Goal: Task Accomplishment & Management: Complete application form

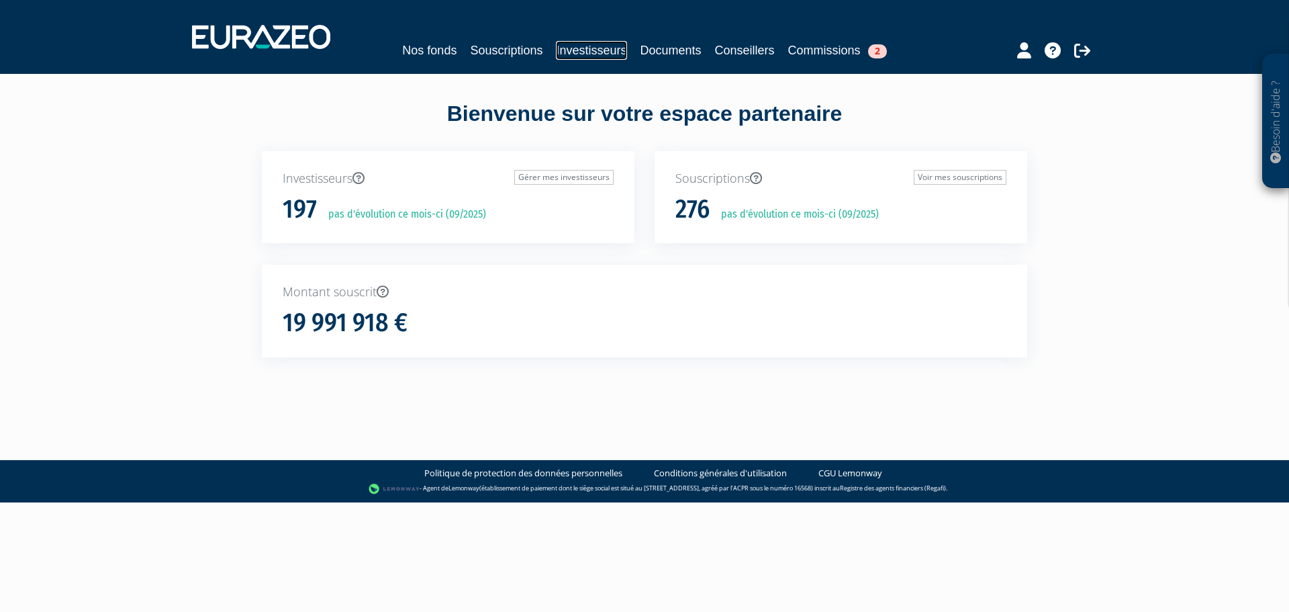
click at [579, 41] on link "Investisseurs" at bounding box center [591, 50] width 70 height 19
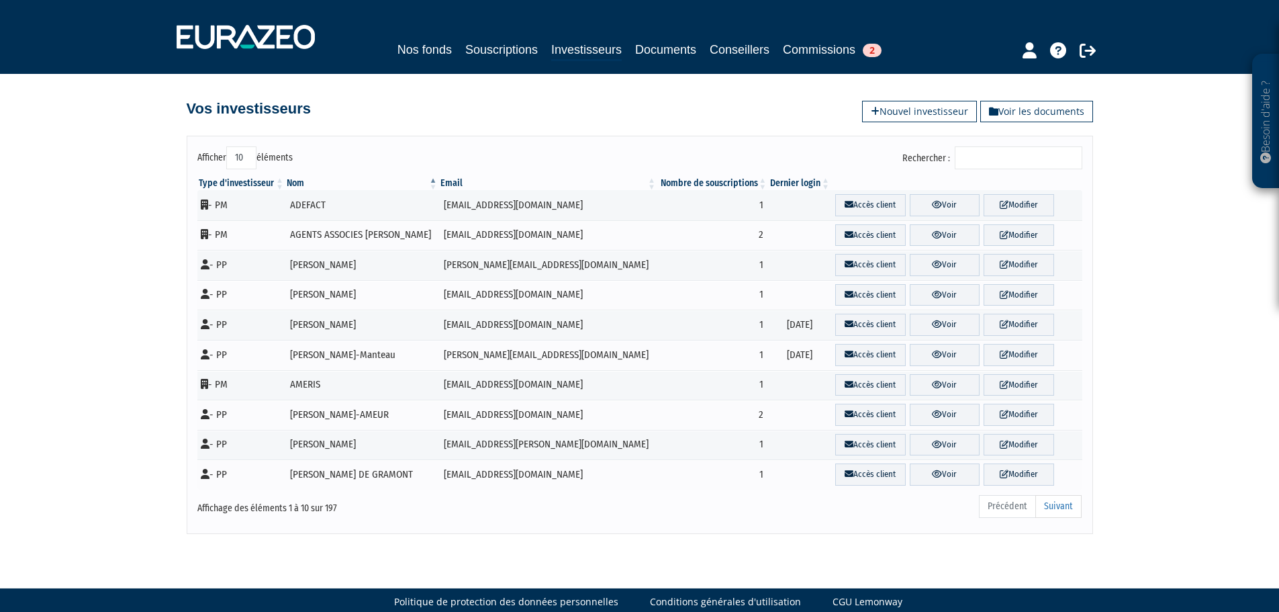
click at [1017, 154] on input "Rechercher :" at bounding box center [1019, 157] width 128 height 23
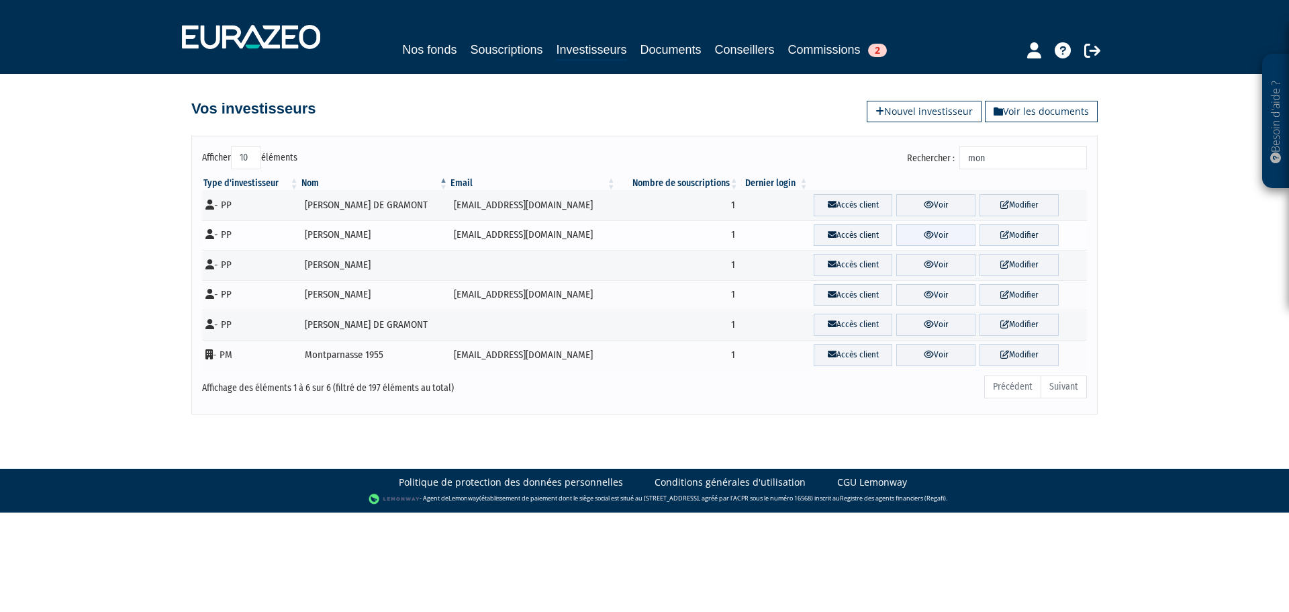
type input "mon"
click at [944, 225] on link "Voir" at bounding box center [935, 235] width 79 height 22
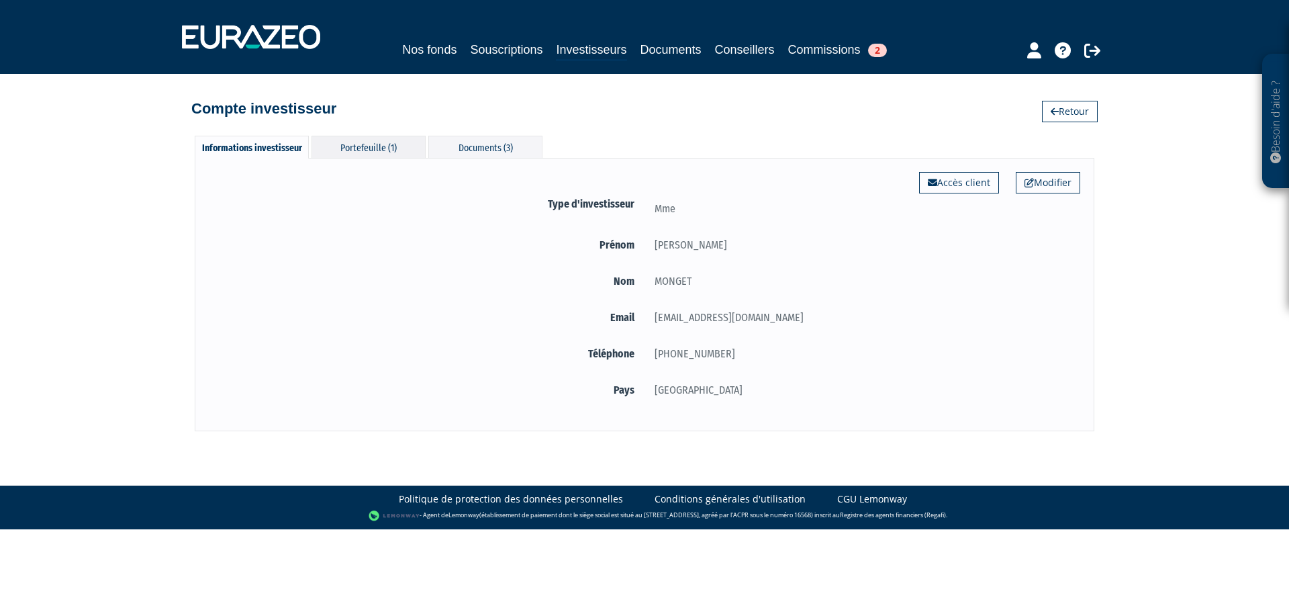
click at [381, 141] on div "Portefeuille (1)" at bounding box center [368, 147] width 114 height 22
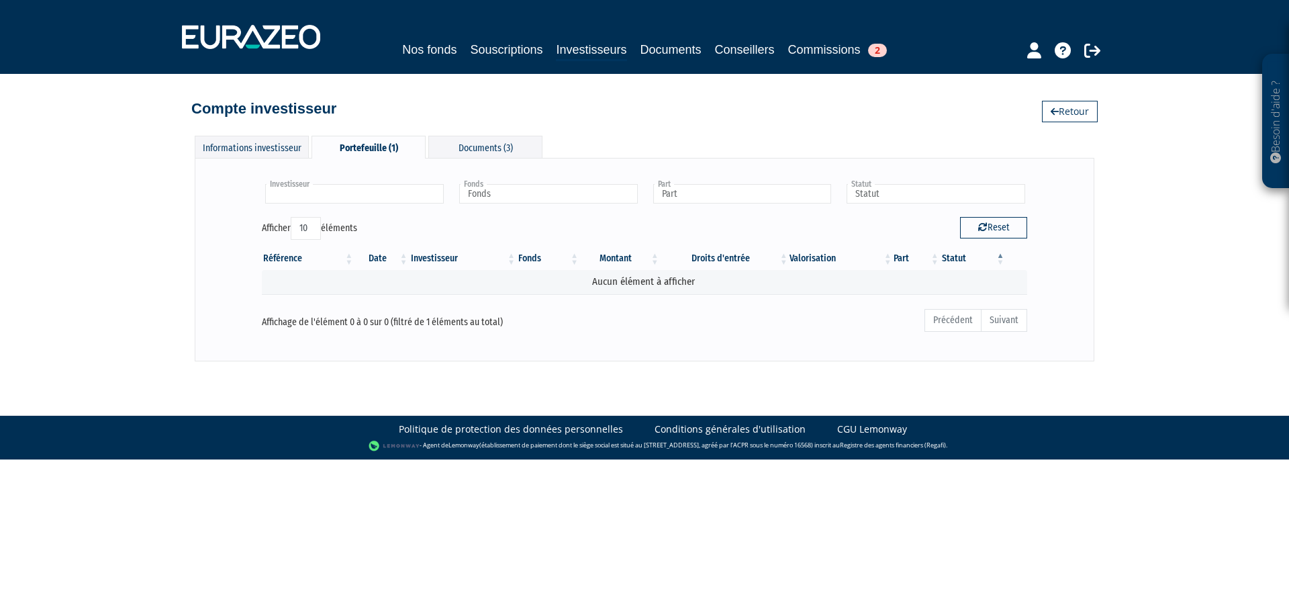
click at [401, 196] on input "text" at bounding box center [354, 193] width 179 height 19
click at [393, 212] on li "Catherine MONGET" at bounding box center [353, 215] width 183 height 17
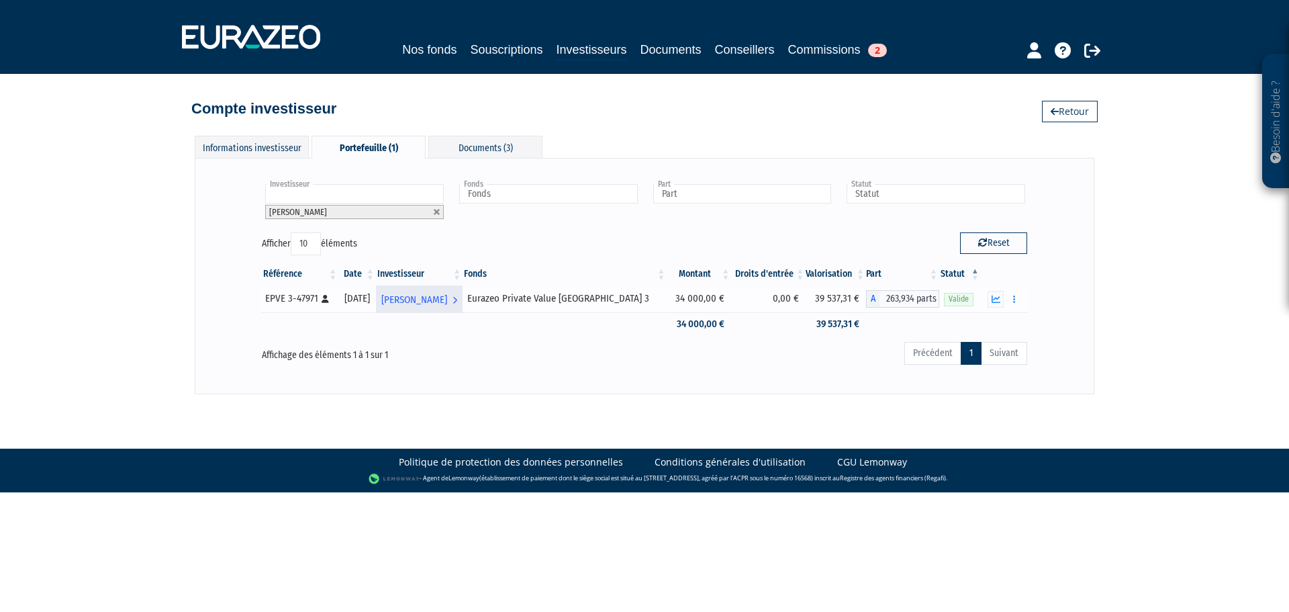
click at [447, 295] on span "Catherine MONGET" at bounding box center [414, 299] width 66 height 25
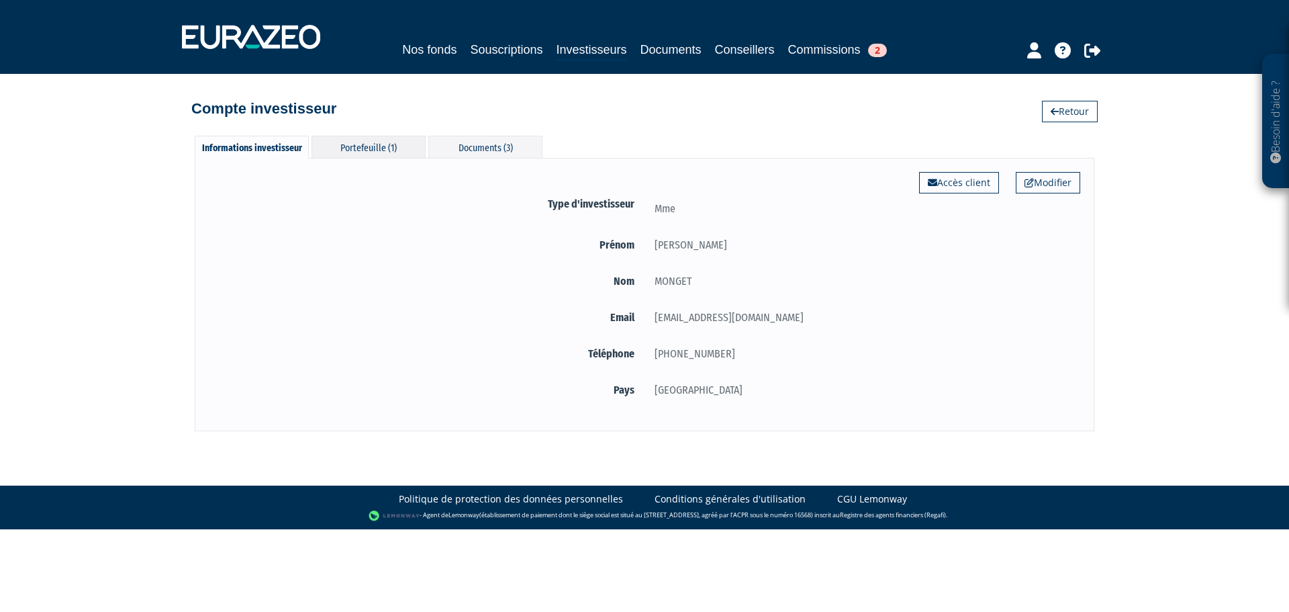
click at [397, 144] on div "Portefeuille (1)" at bounding box center [368, 147] width 114 height 22
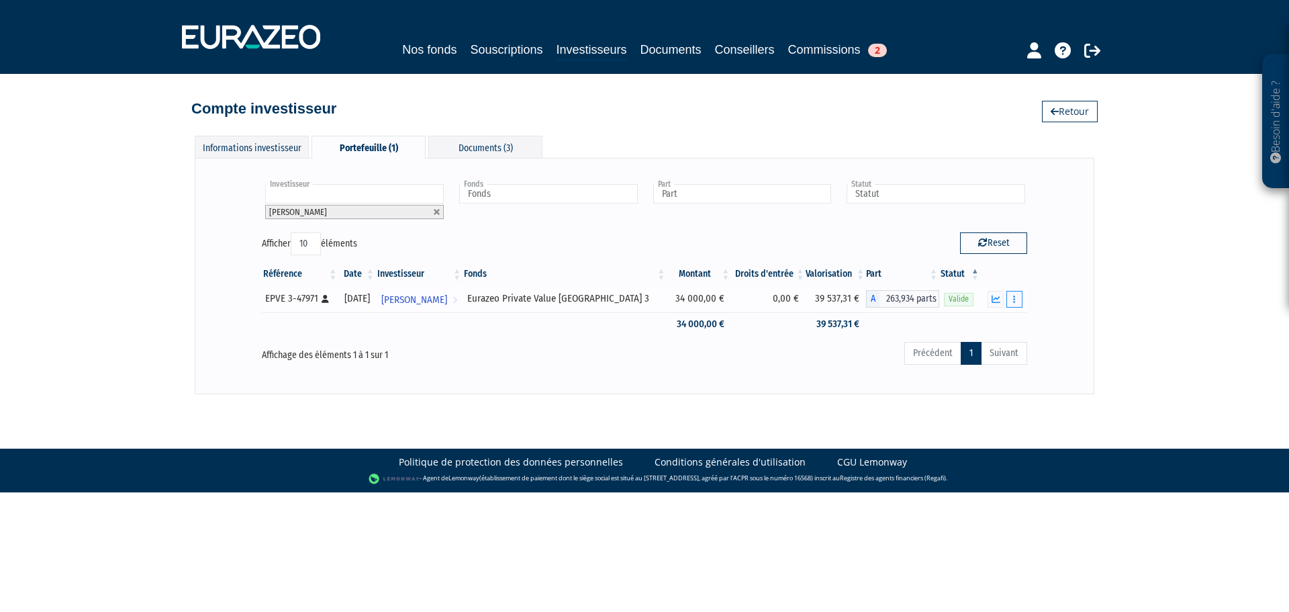
click at [1012, 296] on button "button" at bounding box center [1014, 299] width 16 height 17
click at [999, 345] on link "Rachat libre" at bounding box center [984, 348] width 67 height 22
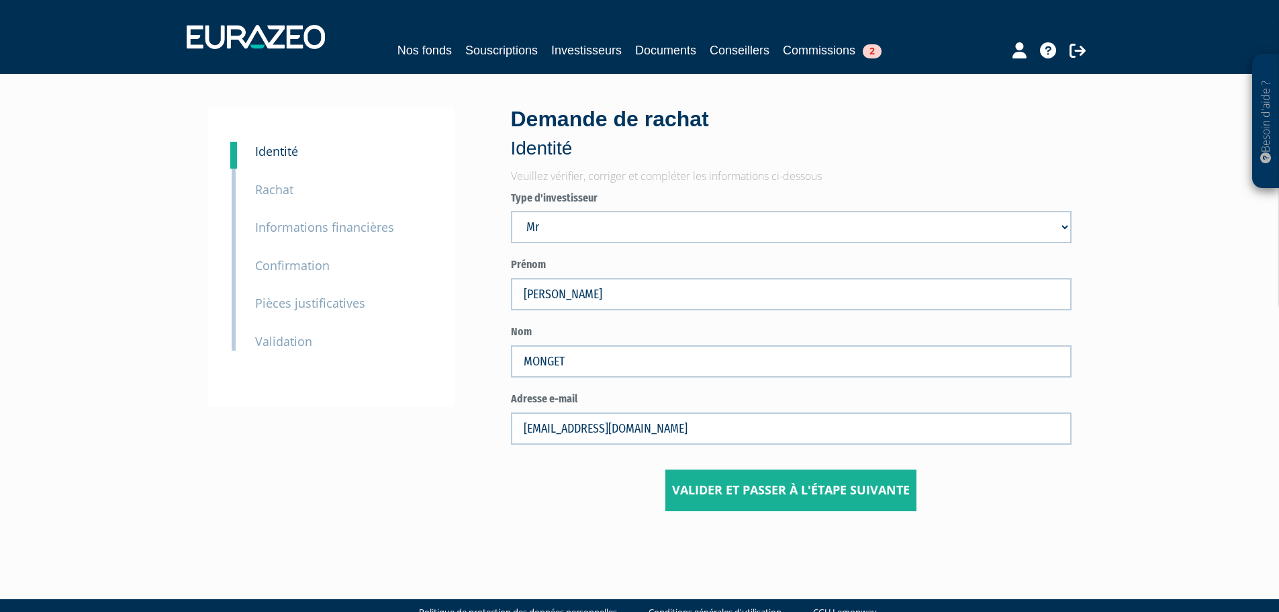
click at [589, 230] on select "Mr Société Mme" at bounding box center [791, 227] width 560 height 32
select select "3"
click at [511, 211] on select "Mr Société Mme" at bounding box center [791, 227] width 560 height 32
click at [1191, 201] on div "Besoin d'aide ? × J'ai besoin d'aide Si vous avez une question à propos du fonc…" at bounding box center [639, 272] width 1279 height 544
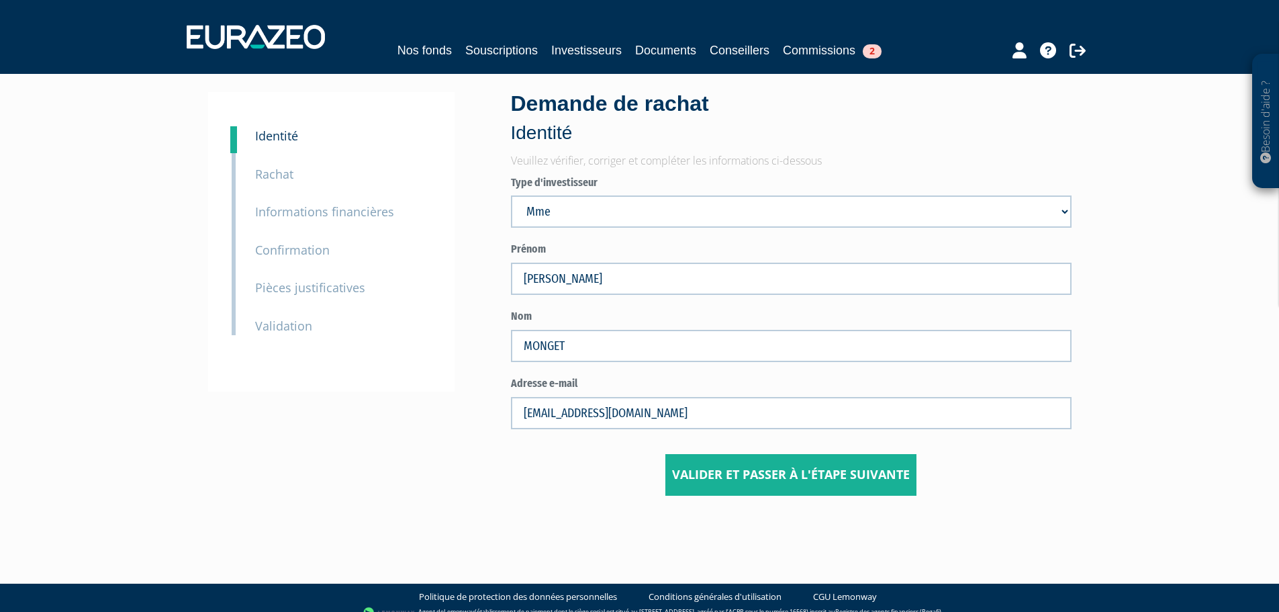
scroll to position [30, 0]
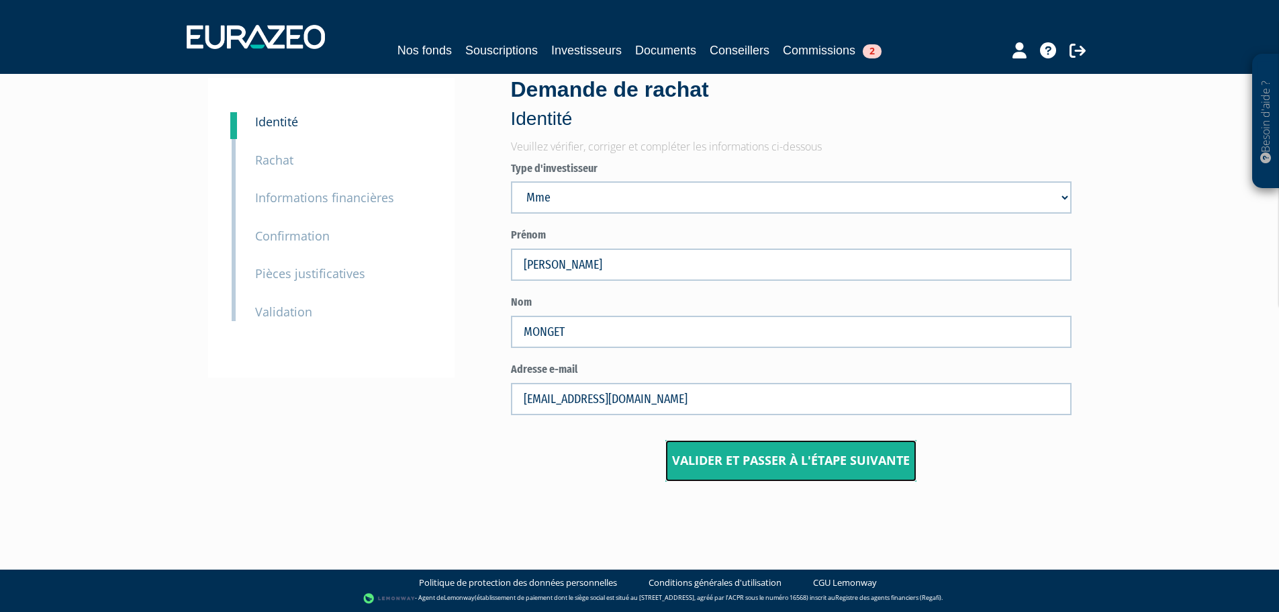
click at [789, 450] on input "Valider et passer à l'étape suivante" at bounding box center [790, 461] width 251 height 42
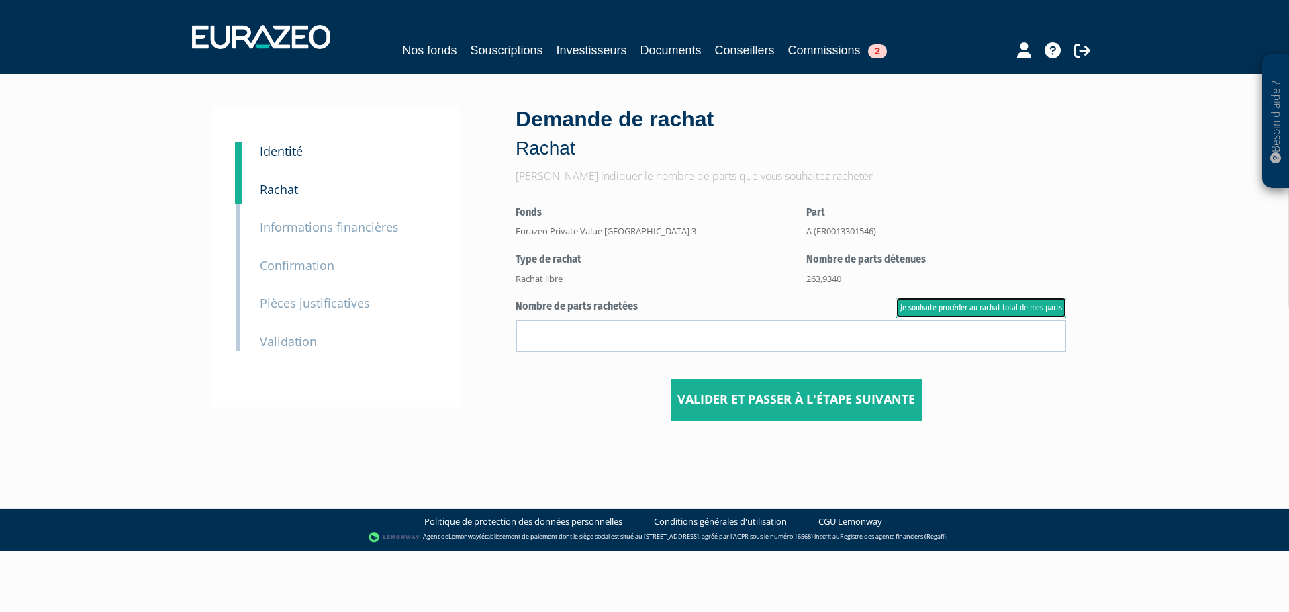
click at [970, 304] on link "Je souhaite procéder au rachat total de mes parts" at bounding box center [981, 307] width 170 height 20
type input "263.934000"
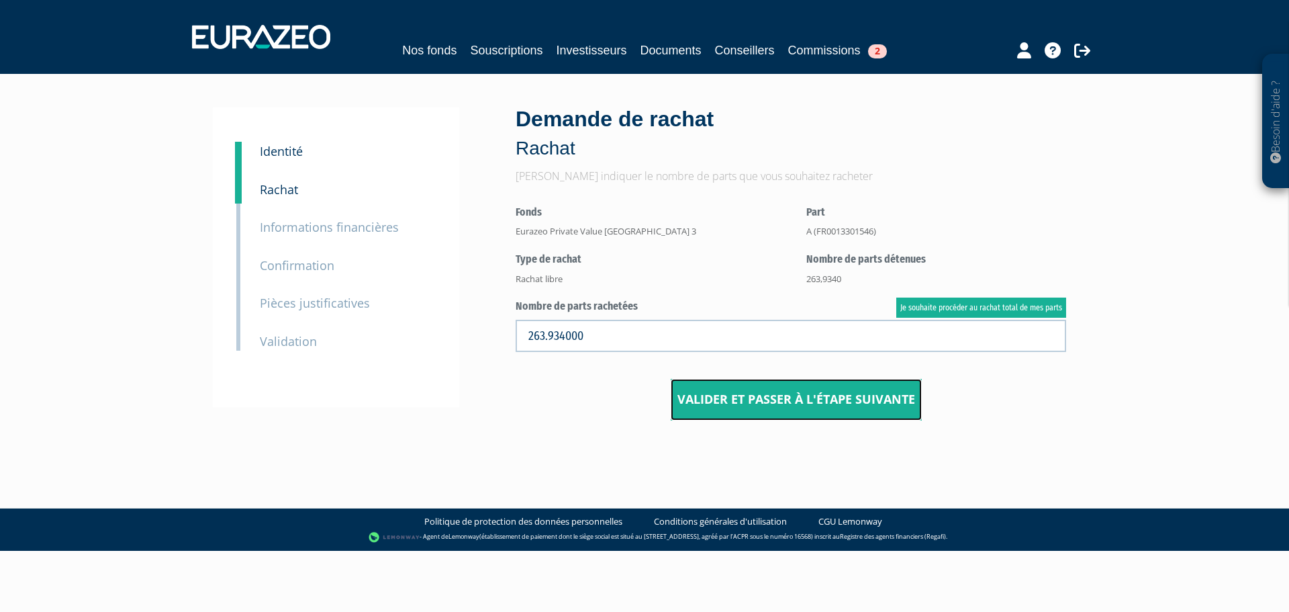
click at [777, 403] on input "Valider et passer à l'étape suivante" at bounding box center [796, 400] width 251 height 42
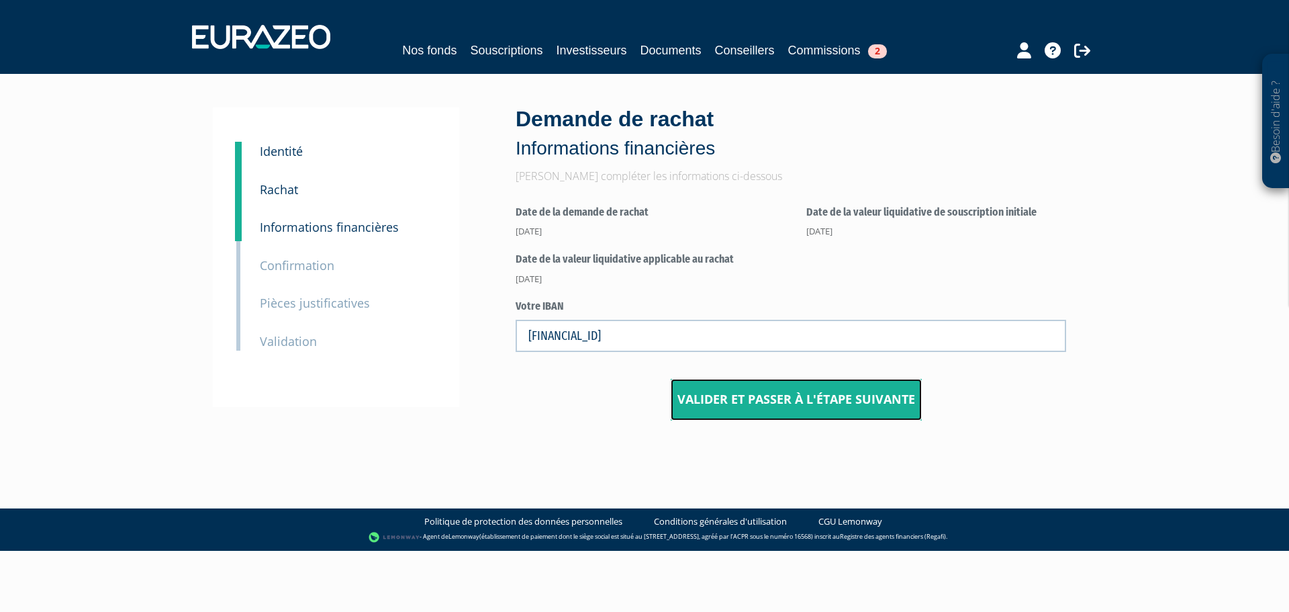
click at [812, 397] on input "Valider et passer à l'étape suivante" at bounding box center [796, 400] width 251 height 42
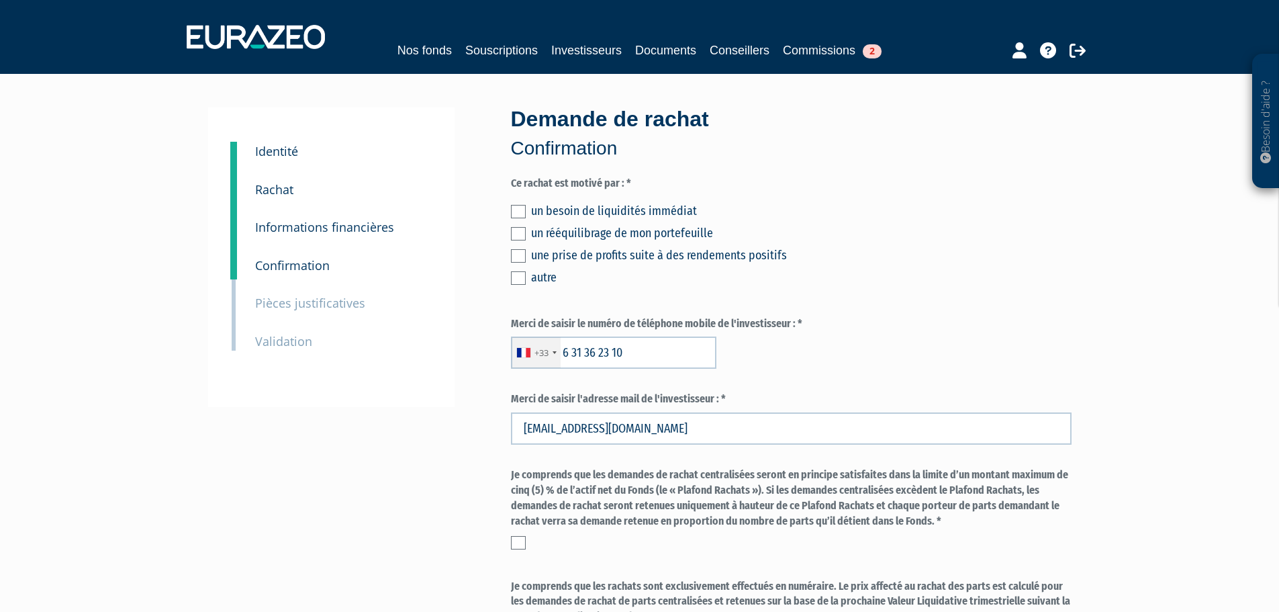
drag, startPoint x: 518, startPoint y: 236, endPoint x: 518, endPoint y: 213, distance: 22.2
click at [518, 233] on label at bounding box center [518, 233] width 15 height 13
click at [0, 0] on input "checkbox" at bounding box center [0, 0] width 0 height 0
click at [518, 208] on label at bounding box center [518, 211] width 15 height 13
click at [0, 0] on input "checkbox" at bounding box center [0, 0] width 0 height 0
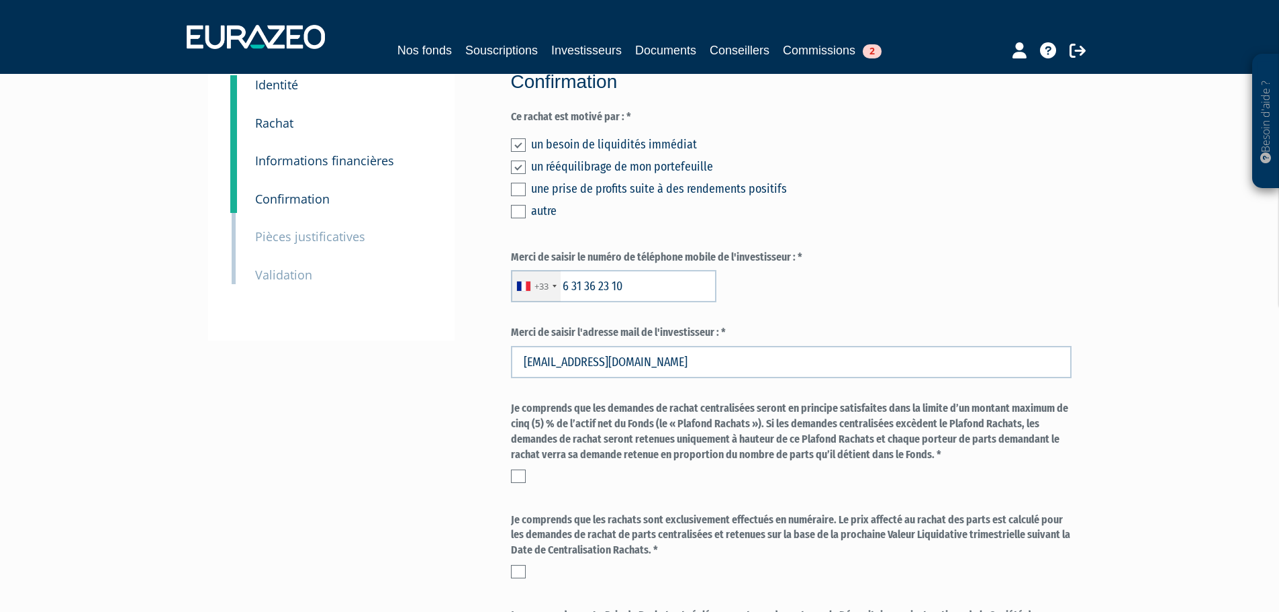
scroll to position [67, 0]
click at [520, 469] on label at bounding box center [518, 475] width 15 height 13
click at [0, 0] on input "checkbox" at bounding box center [0, 0] width 0 height 0
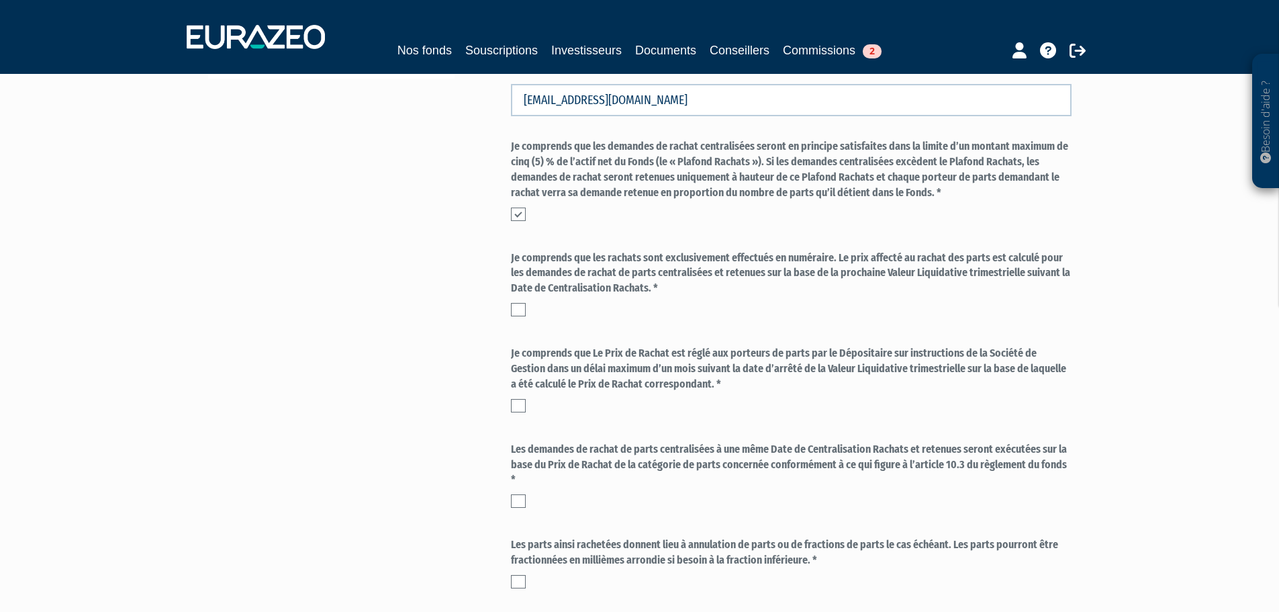
scroll to position [336, 0]
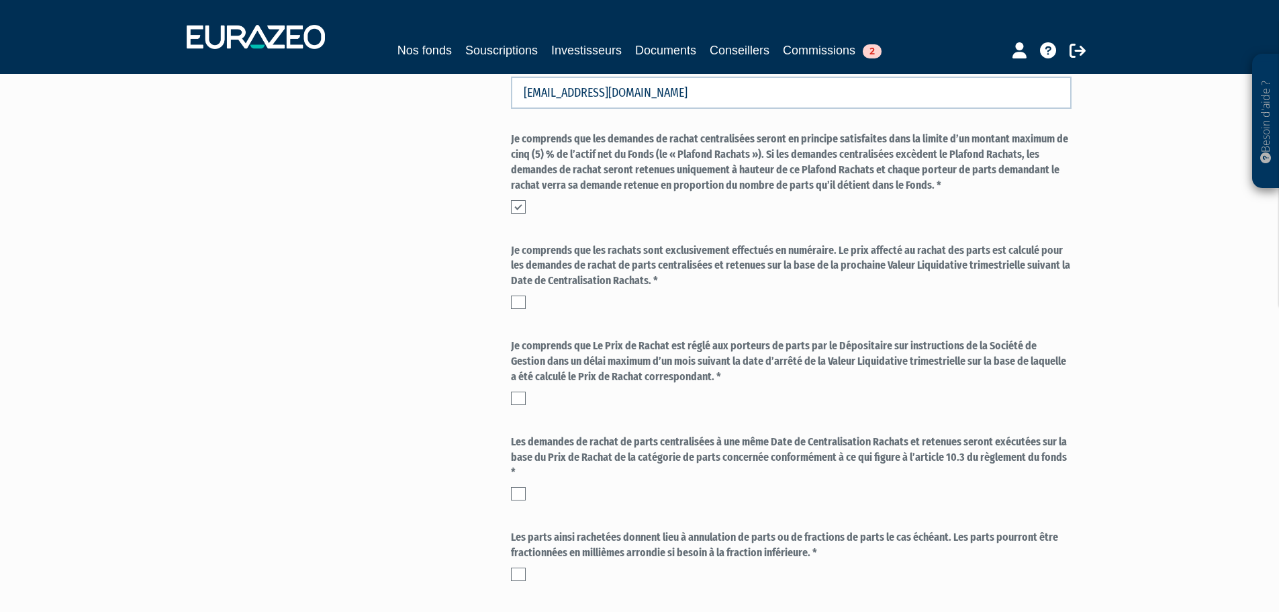
click at [519, 301] on label at bounding box center [518, 301] width 15 height 13
click at [0, 0] on input "checkbox" at bounding box center [0, 0] width 0 height 0
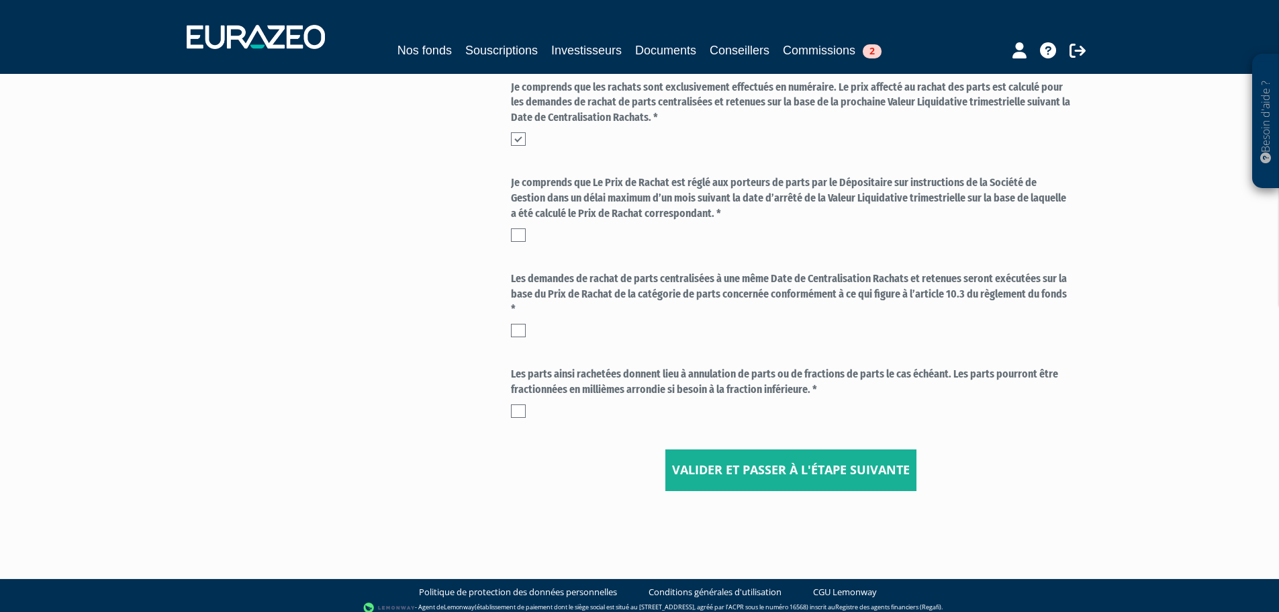
scroll to position [508, 0]
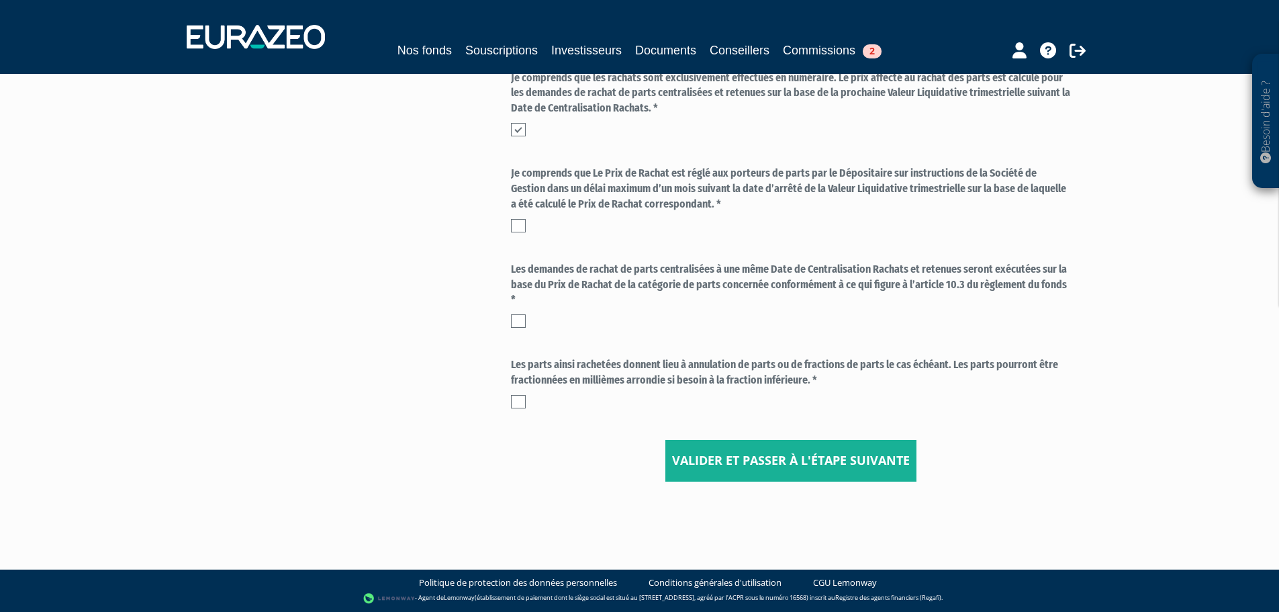
click at [517, 219] on label at bounding box center [518, 225] width 15 height 13
click at [0, 0] on input "checkbox" at bounding box center [0, 0] width 0 height 0
click at [522, 317] on label at bounding box center [518, 320] width 15 height 13
click at [0, 0] on input "checkbox" at bounding box center [0, 0] width 0 height 0
drag, startPoint x: 515, startPoint y: 403, endPoint x: 540, endPoint y: 409, distance: 25.6
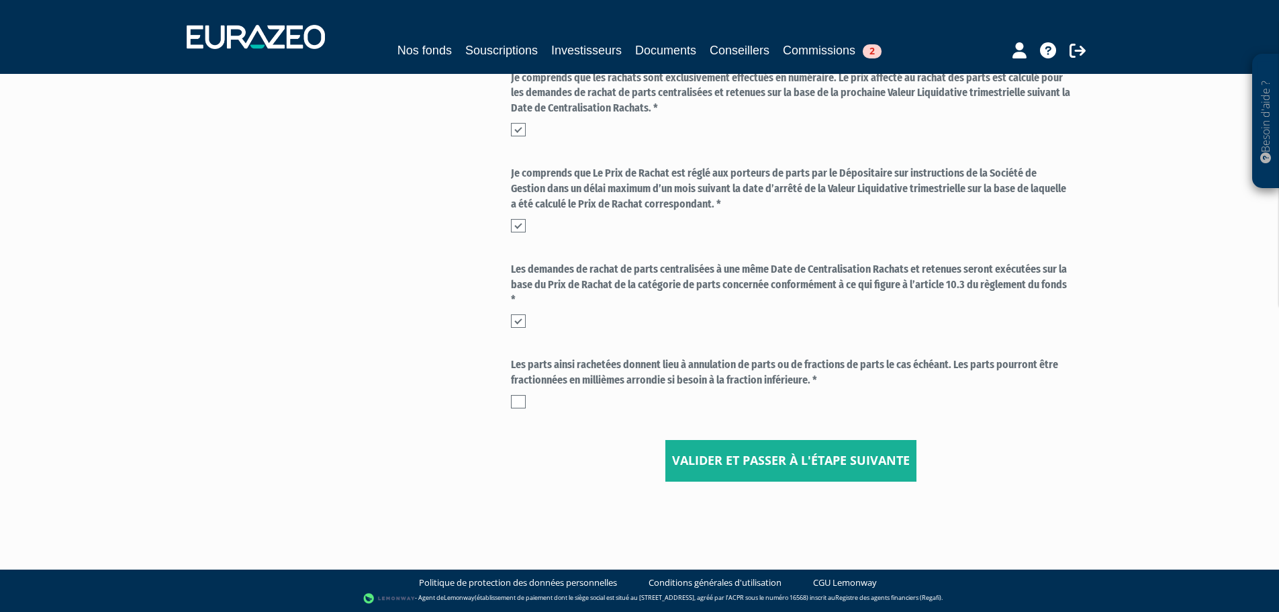
click at [515, 403] on label at bounding box center [518, 401] width 15 height 13
click at [0, 0] on input "checkbox" at bounding box center [0, 0] width 0 height 0
click at [714, 457] on input "Valider et passer à l'étape suivante" at bounding box center [790, 461] width 251 height 42
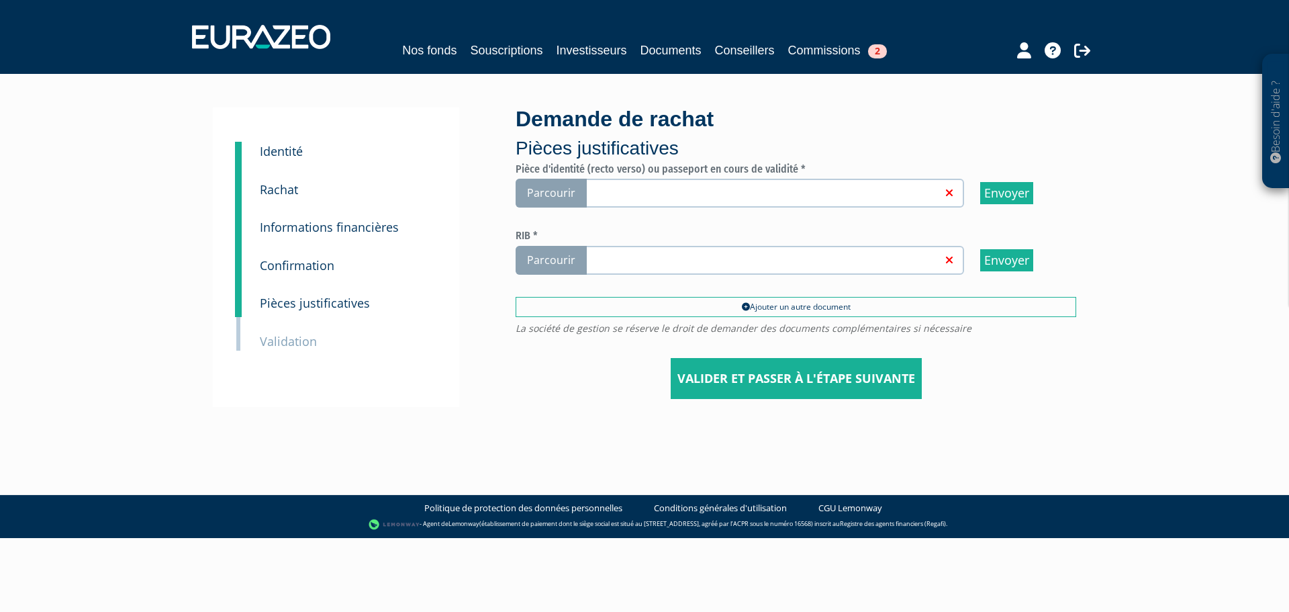
click at [544, 189] on span "Parcourir" at bounding box center [551, 193] width 71 height 29
click at [0, 0] on input "Parcourir" at bounding box center [0, 0] width 0 height 0
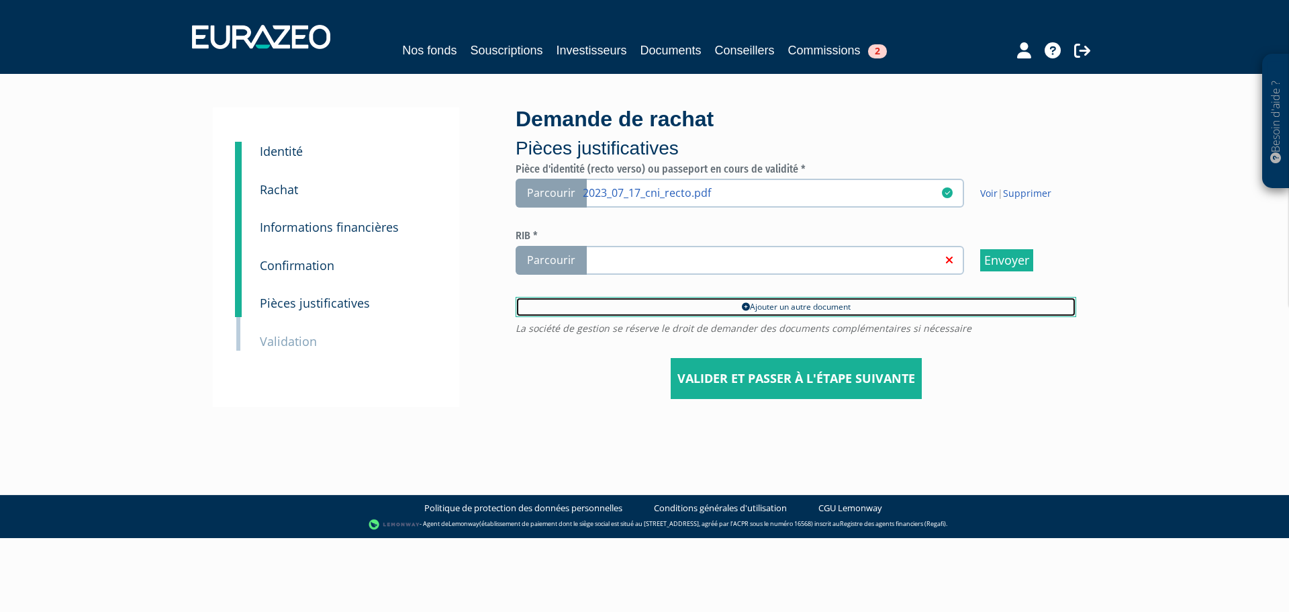
click at [812, 312] on link "Ajouter un autre document" at bounding box center [796, 307] width 560 height 20
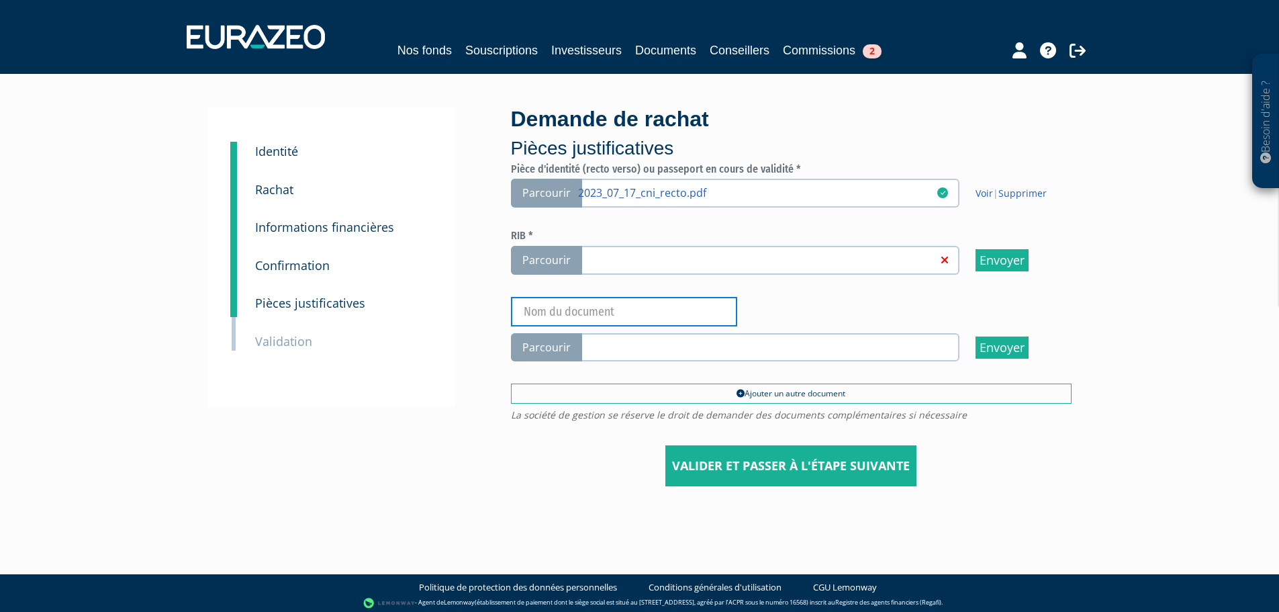
click at [584, 309] on input "text" at bounding box center [624, 312] width 226 height 30
type input "CNI verso"
click at [881, 336] on label "Parcourir" at bounding box center [735, 347] width 448 height 29
click at [0, 0] on input "Parcourir" at bounding box center [0, 0] width 0 height 0
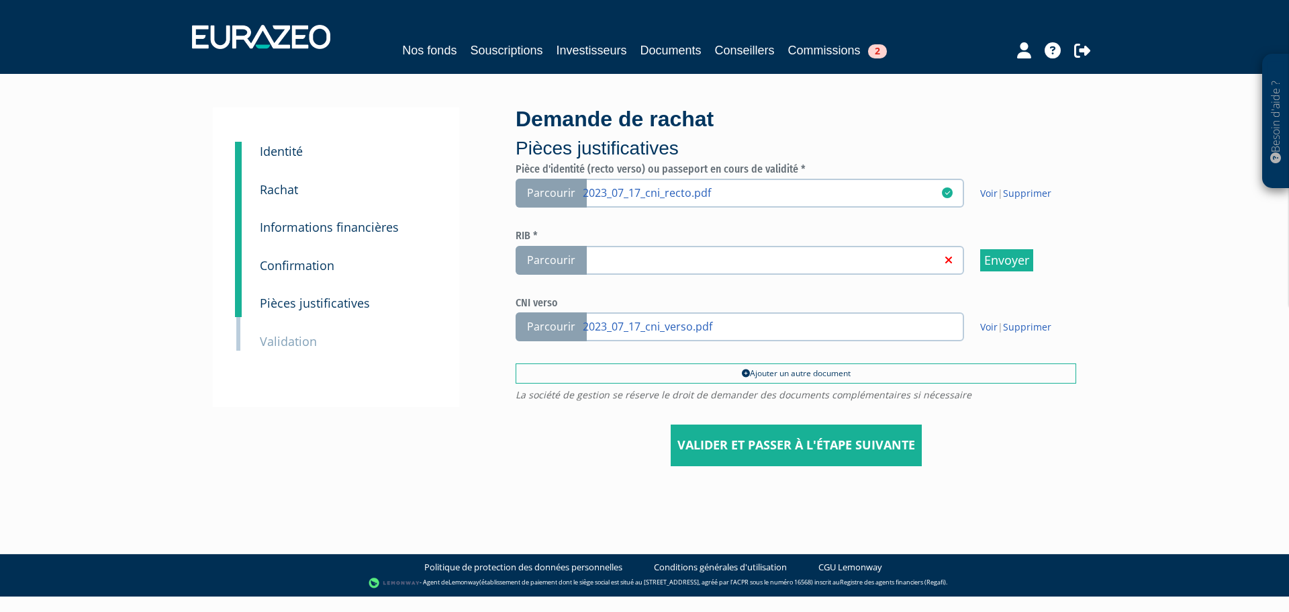
click at [534, 260] on span "Parcourir" at bounding box center [551, 260] width 71 height 29
click at [0, 0] on input "Parcourir" at bounding box center [0, 0] width 0 height 0
click at [817, 440] on input "Valider et passer à l'étape suivante" at bounding box center [796, 445] width 251 height 42
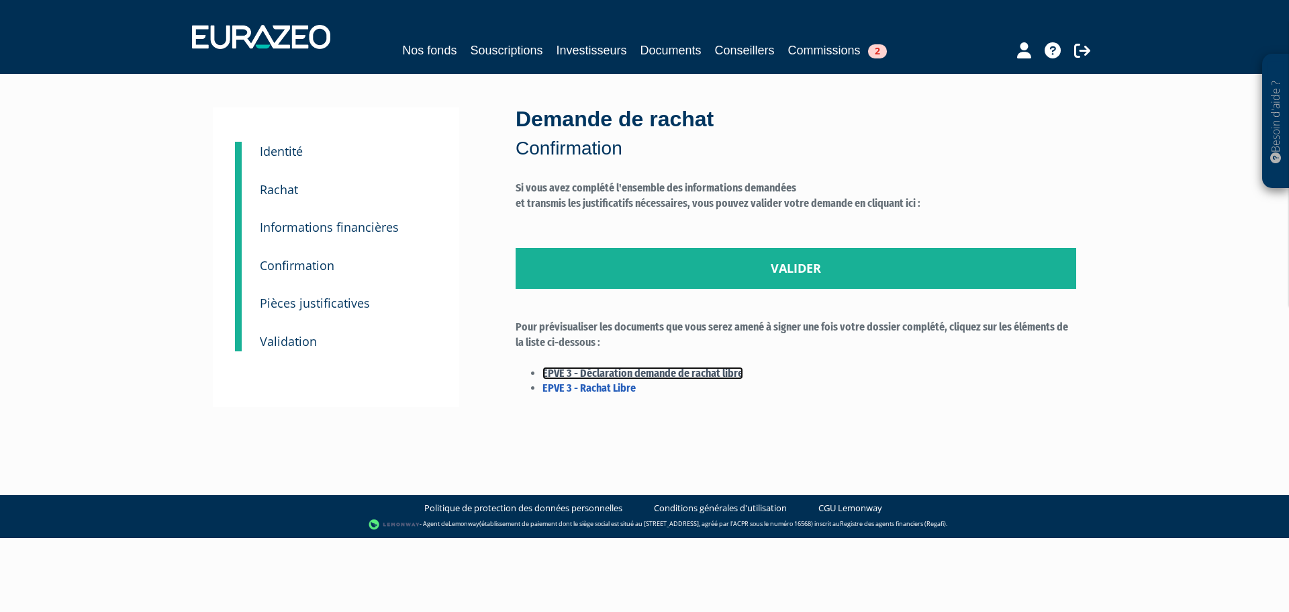
click at [670, 375] on link "EPVE 3 - Déclaration demande de rachat libre" at bounding box center [642, 372] width 201 height 13
click at [606, 391] on link "EPVE 3 - Rachat Libre" at bounding box center [588, 387] width 93 height 13
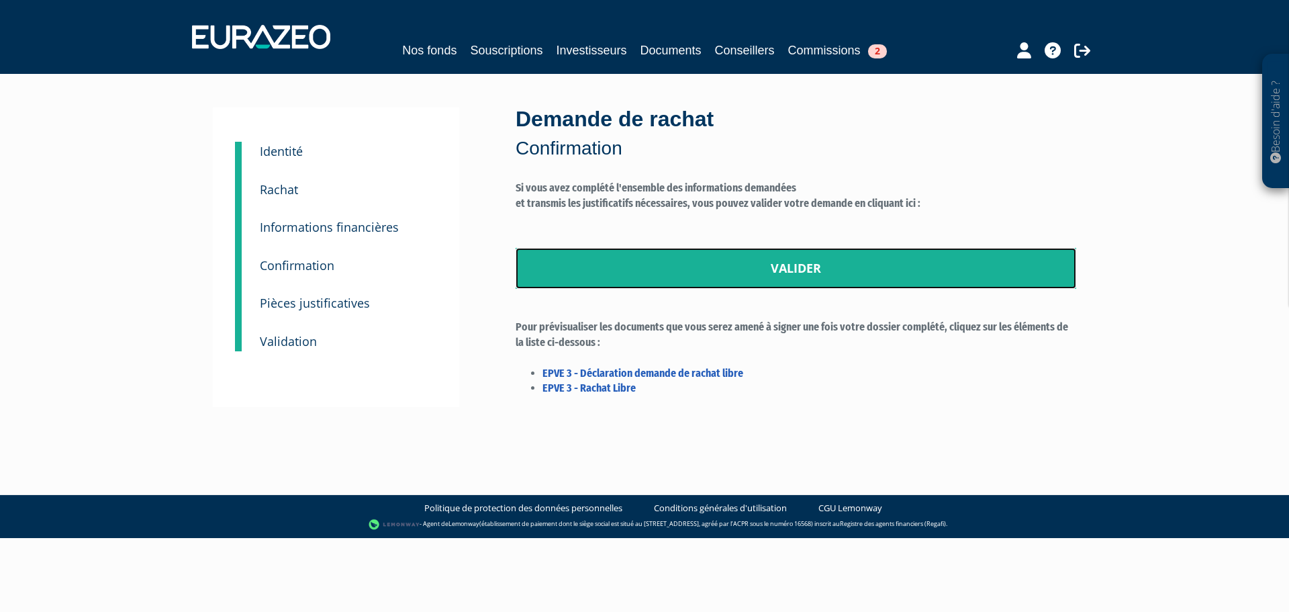
click at [705, 274] on link "Valider" at bounding box center [796, 269] width 560 height 42
